Goal: Navigation & Orientation: Find specific page/section

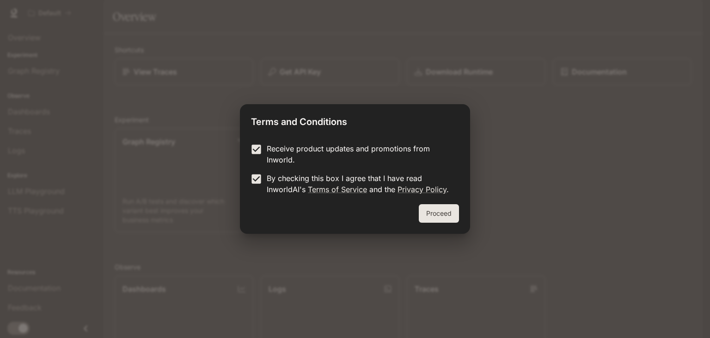
click at [427, 206] on button "Proceed" at bounding box center [439, 213] width 40 height 18
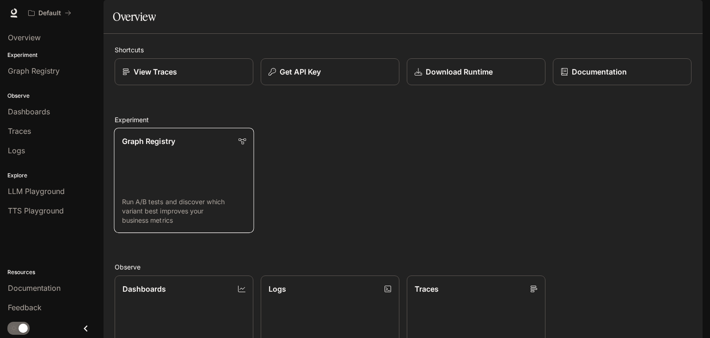
click at [151, 172] on link "Graph Registry Run A/B tests and discover which variant best improves your busi…" at bounding box center [184, 180] width 140 height 105
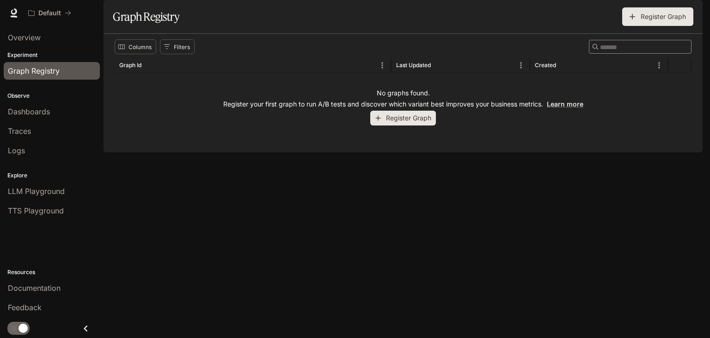
click at [32, 53] on p "Experiment" at bounding box center [52, 55] width 104 height 8
click at [406, 126] on button "Register Graph" at bounding box center [403, 118] width 66 height 15
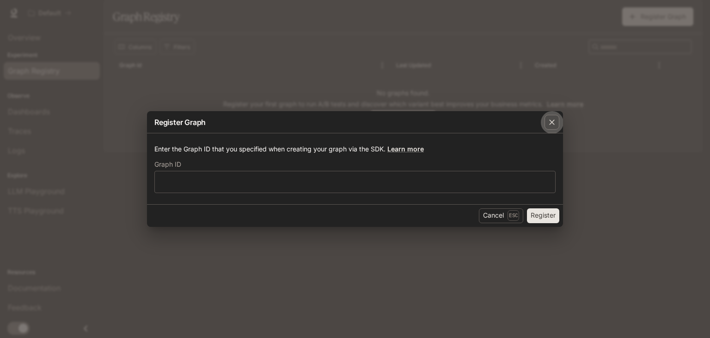
click at [559, 118] on div "button" at bounding box center [552, 122] width 15 height 15
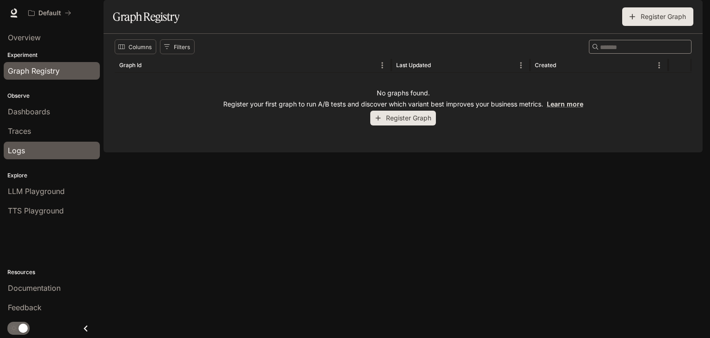
click at [25, 155] on link "Logs" at bounding box center [52, 150] width 96 height 18
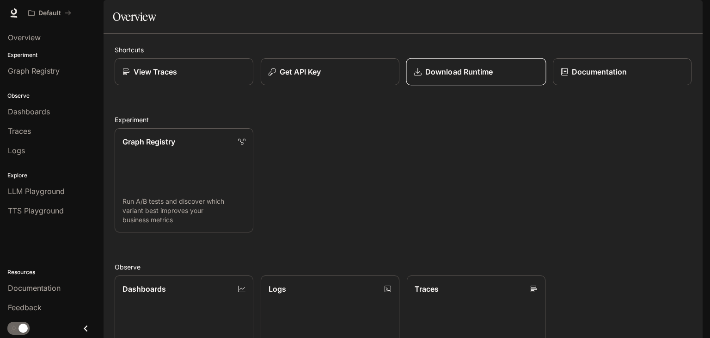
click at [449, 77] on p "Download Runtime" at bounding box center [459, 71] width 68 height 11
